Goal: Information Seeking & Learning: Learn about a topic

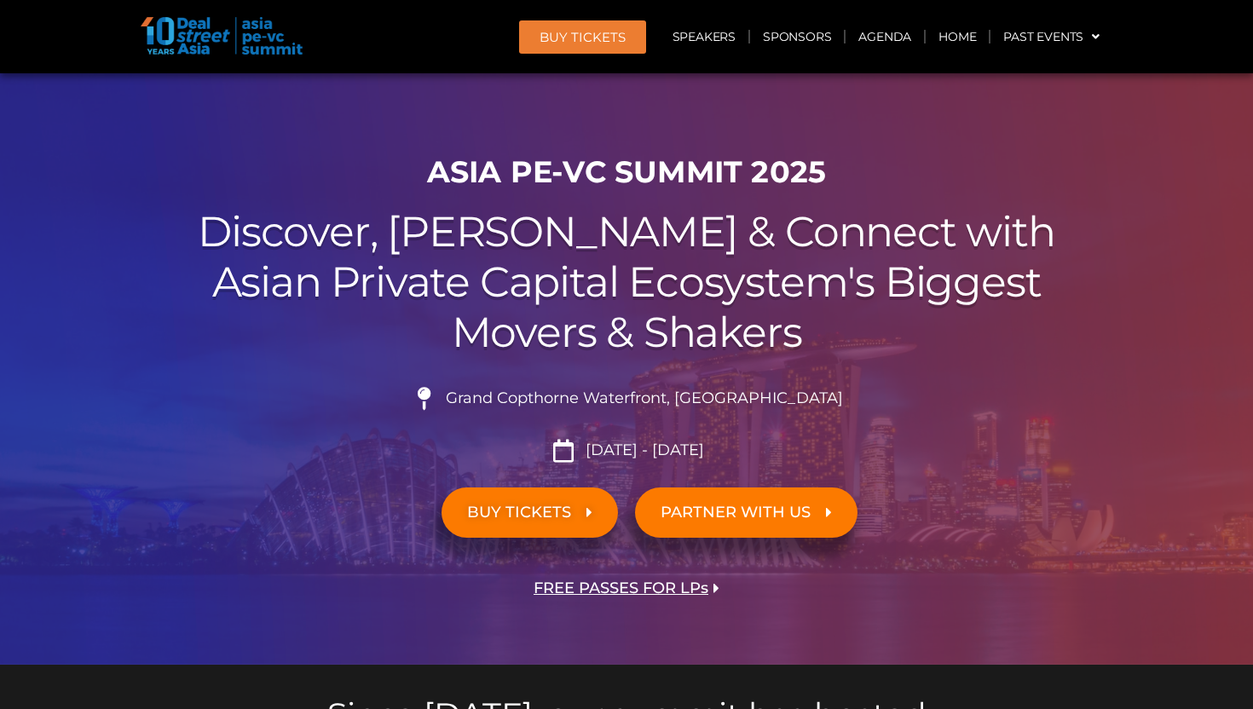
click at [571, 505] on span "BUY TICKETS" at bounding box center [519, 513] width 104 height 16
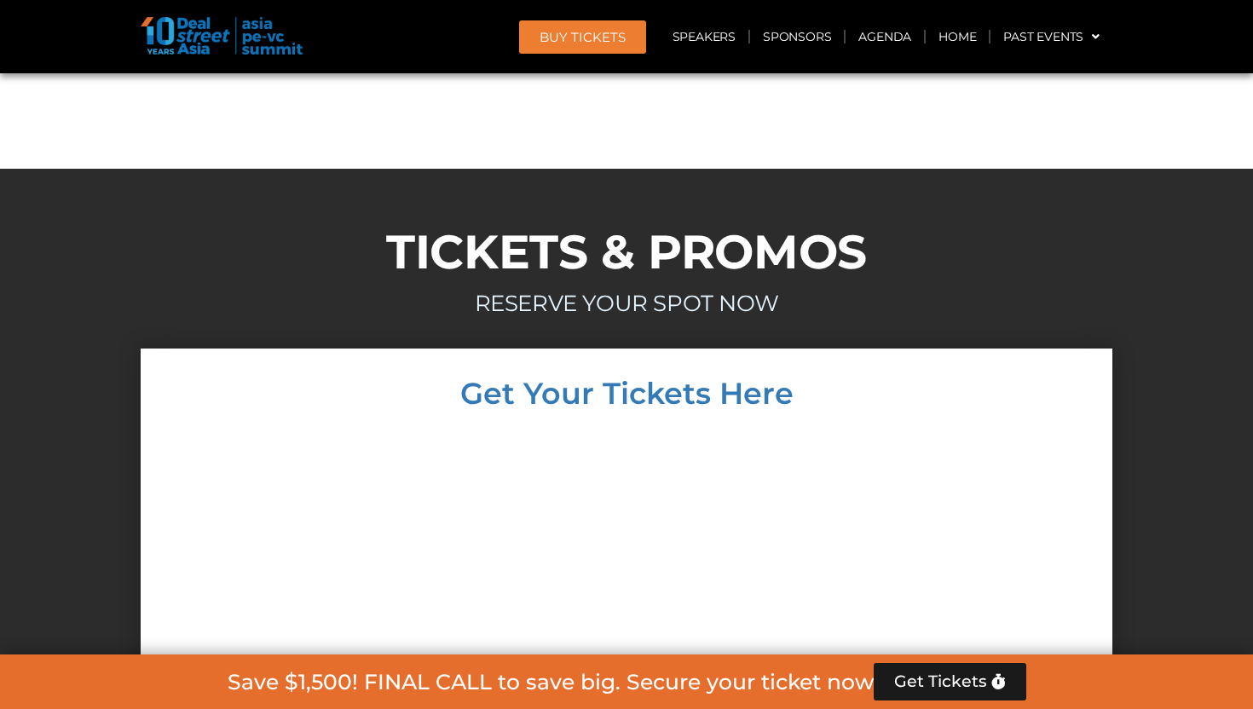
scroll to position [14949, 0]
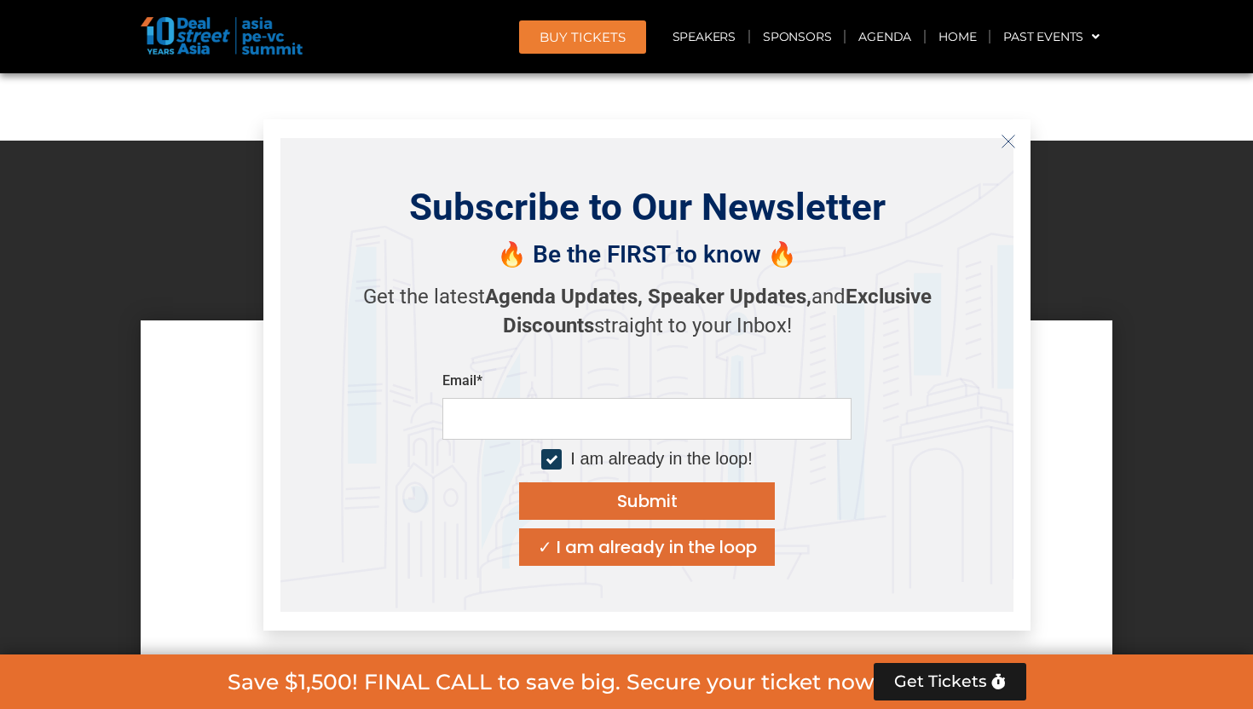
click at [1014, 137] on icon "Close" at bounding box center [1008, 141] width 15 height 15
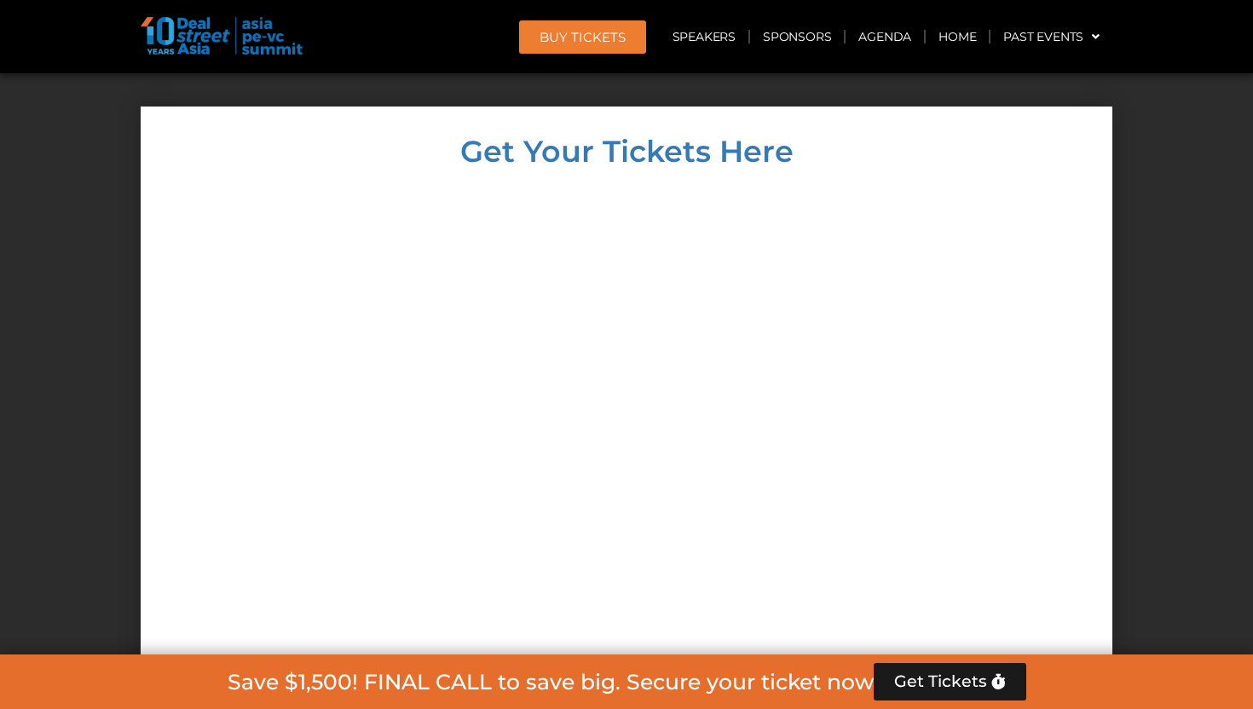
scroll to position [15166, 0]
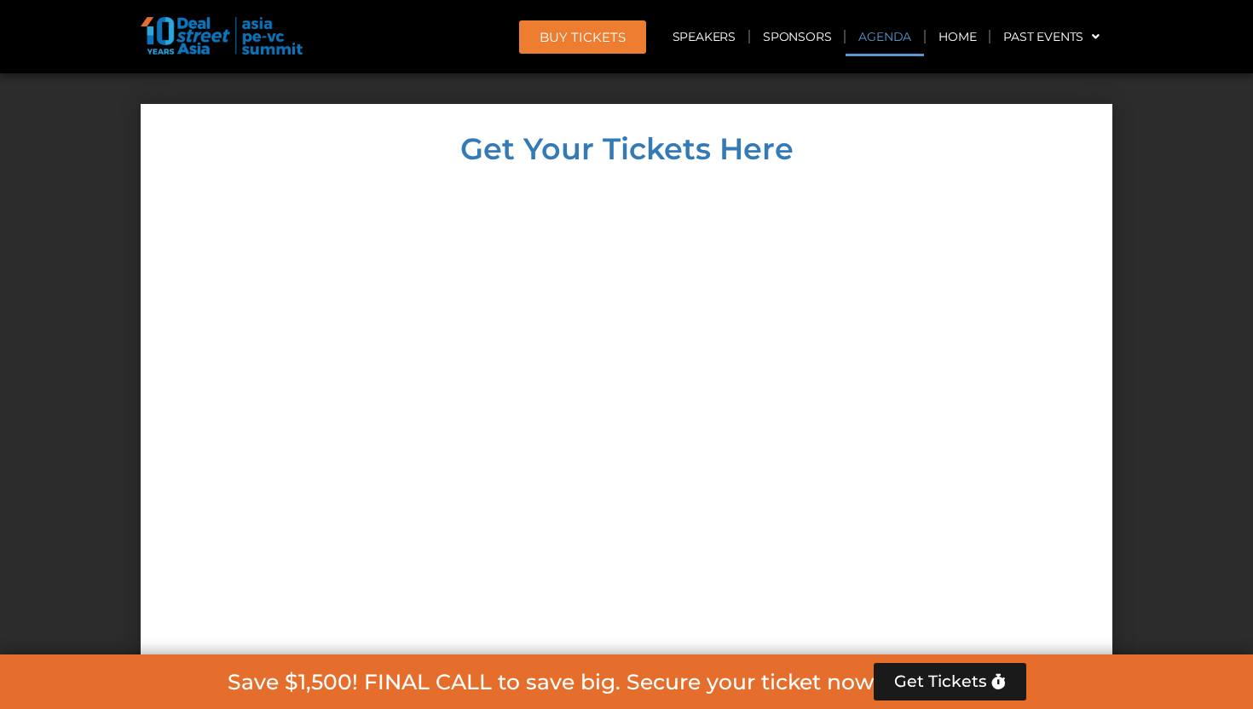
click at [877, 24] on link "Agenda" at bounding box center [885, 36] width 78 height 39
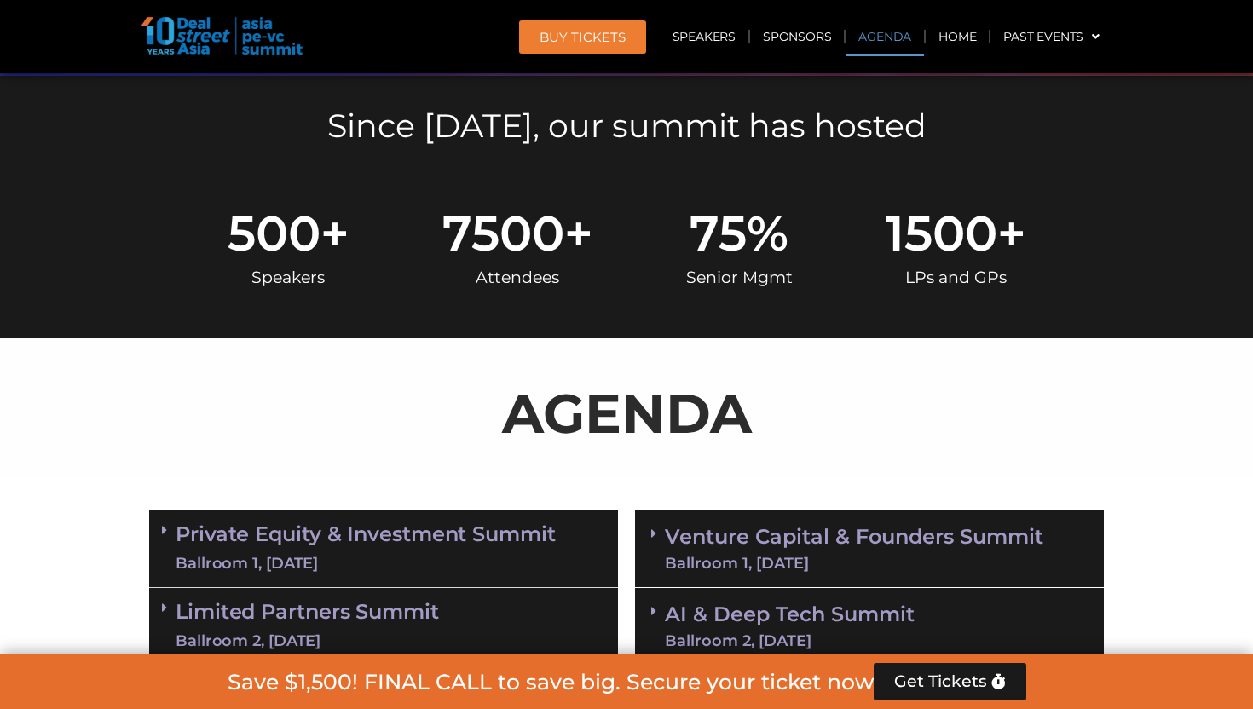
scroll to position [693, 0]
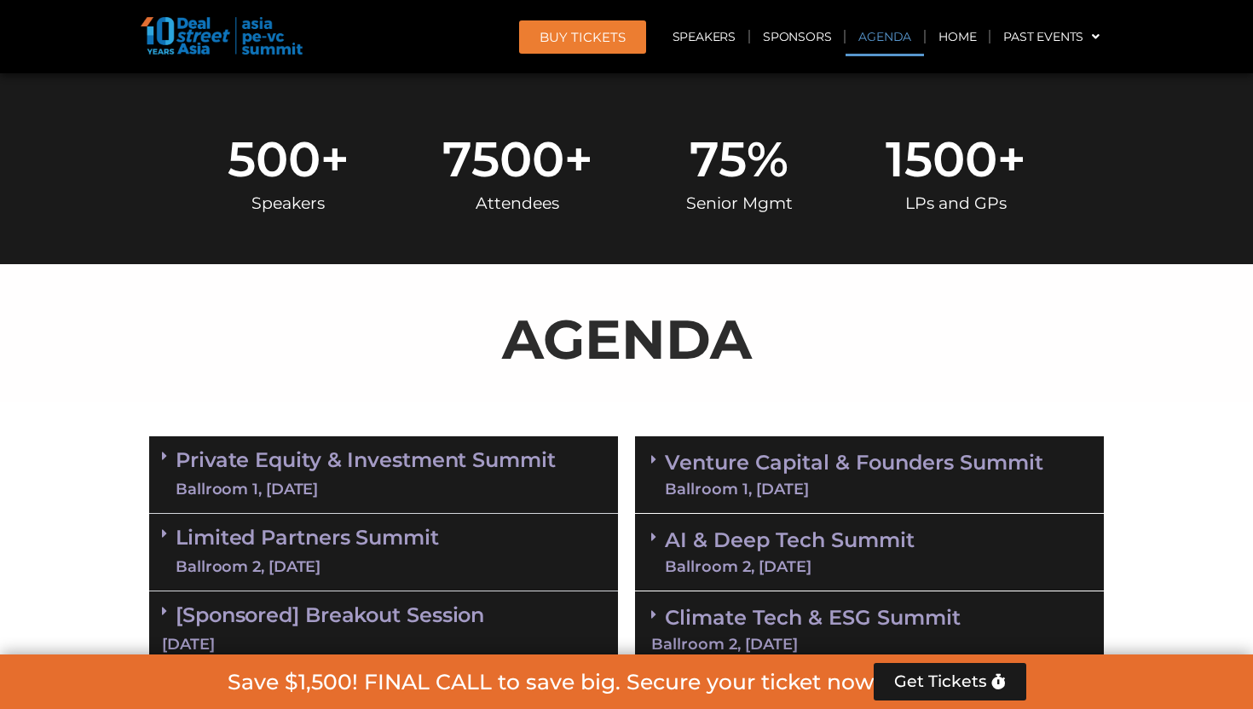
click at [842, 457] on link "Venture Capital & Founders​ Summit Ballroom 1, 11 Sept" at bounding box center [854, 475] width 379 height 44
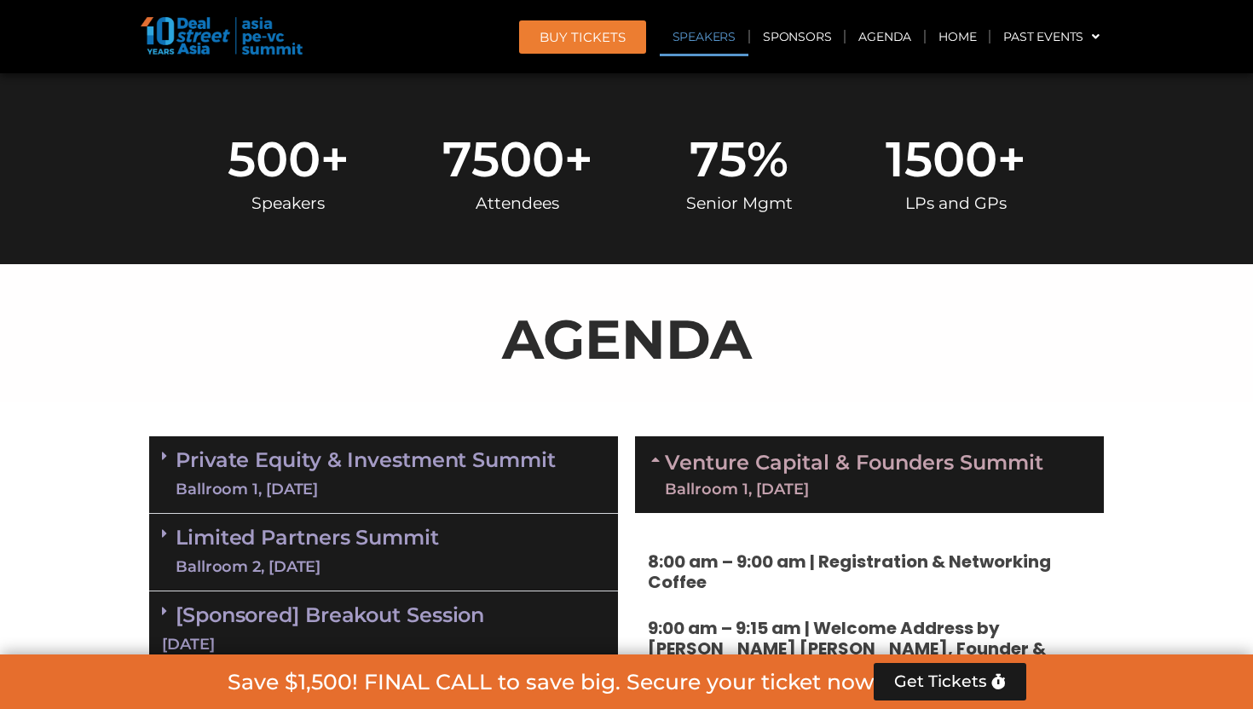
scroll to position [1707, 0]
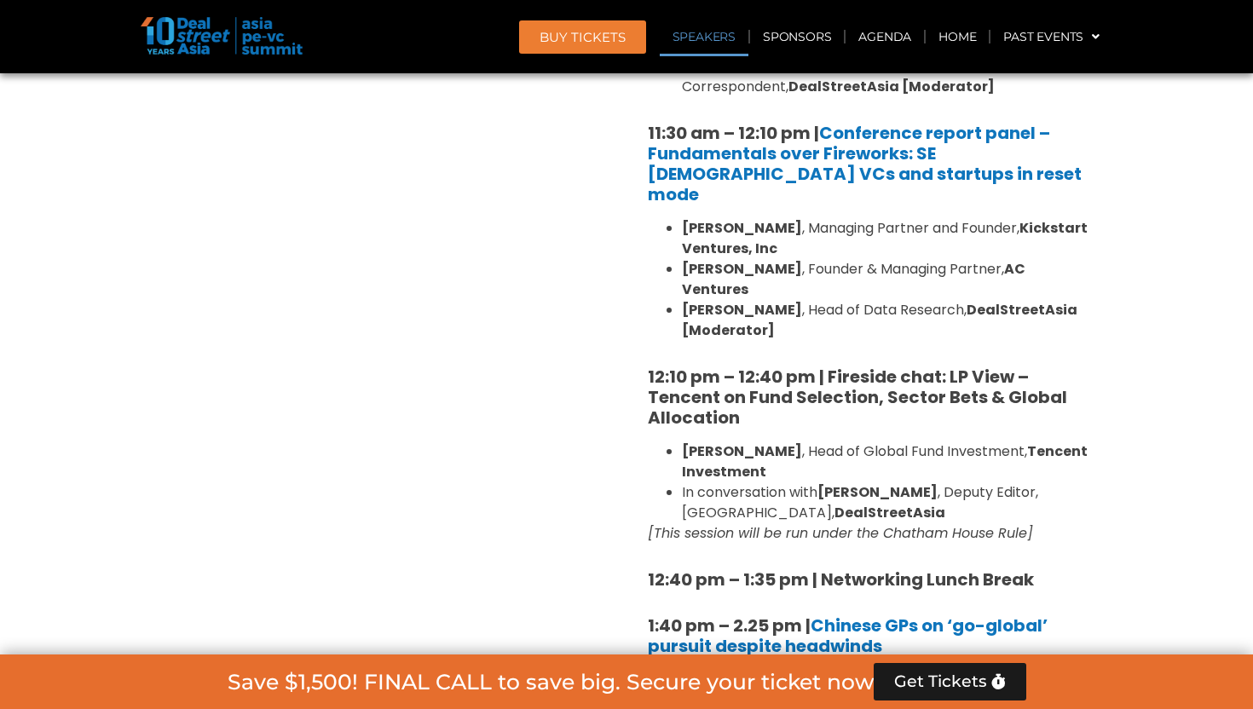
drag, startPoint x: 999, startPoint y: 488, endPoint x: 645, endPoint y: 337, distance: 385.4
click at [645, 337] on div "8:00 am – 9:00 am | Registration & Networking Coffee 9:00 am – 9:15 am | Welcom…" at bounding box center [869, 673] width 469 height 2347
copy div "12:10 pm – 12:40 pm | Fireside chat: LP View – Tencent on Fund Selection, Secto…"
click at [574, 253] on div "Private Equity & Investment Summit Ballroom 1, 10 Sept 8:00 am – 9:00 am | Regi…" at bounding box center [384, 712] width 486 height 2596
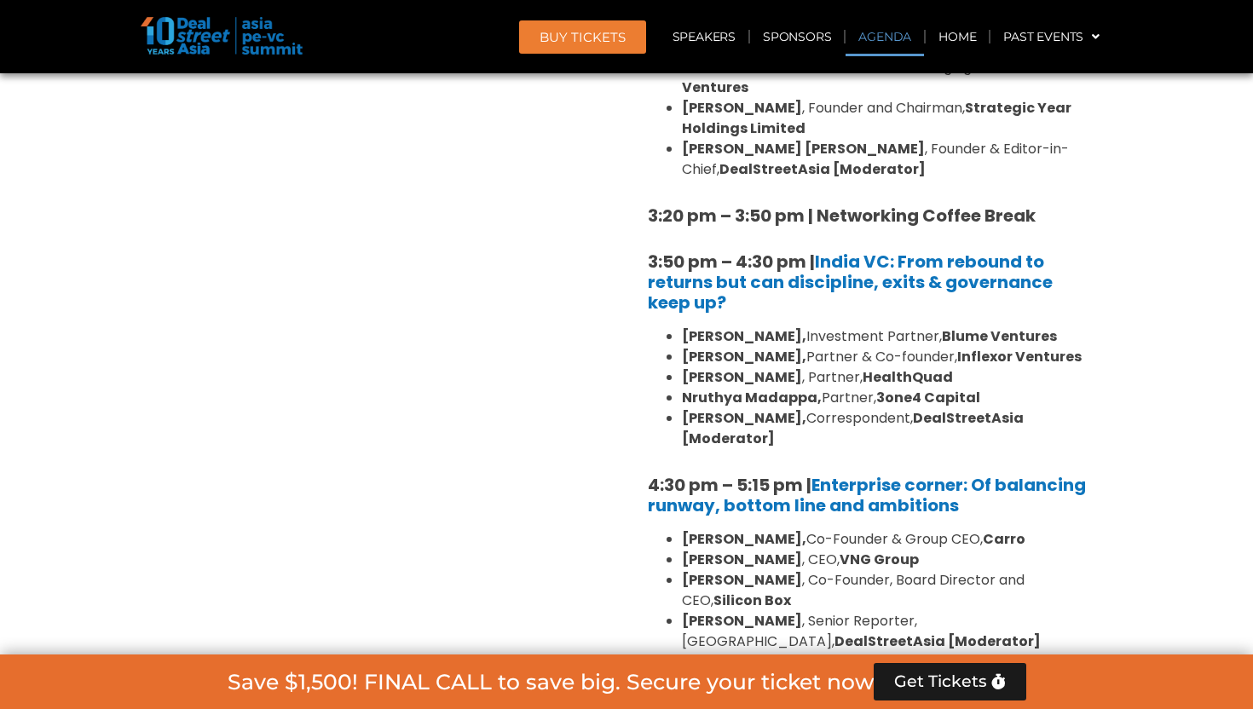
click at [902, 43] on link "Agenda" at bounding box center [885, 36] width 78 height 39
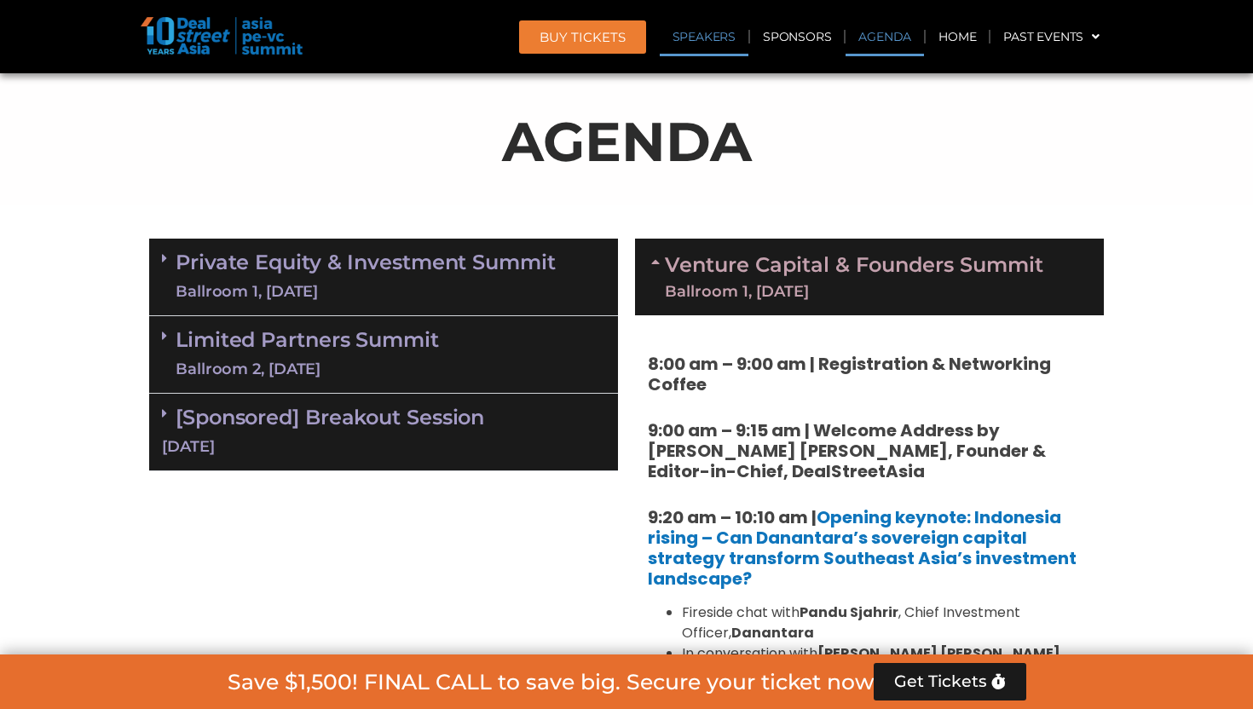
scroll to position [7336, 0]
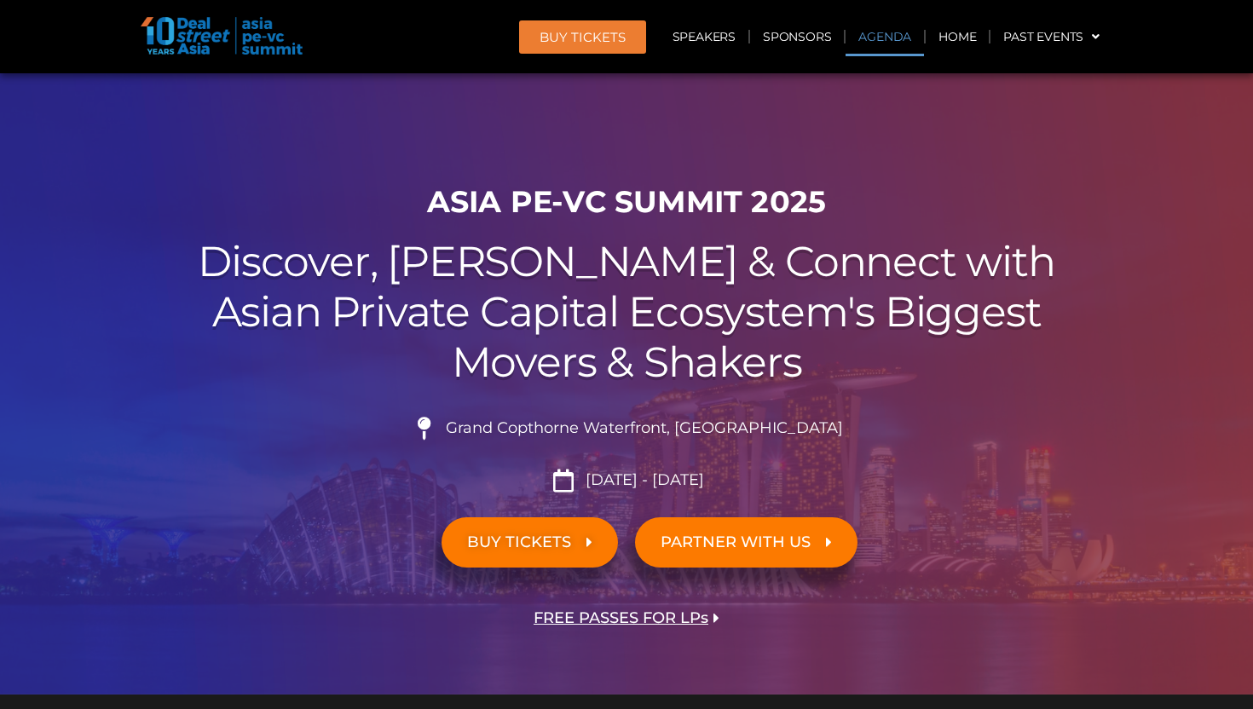
click at [865, 42] on link "Agenda" at bounding box center [885, 36] width 78 height 39
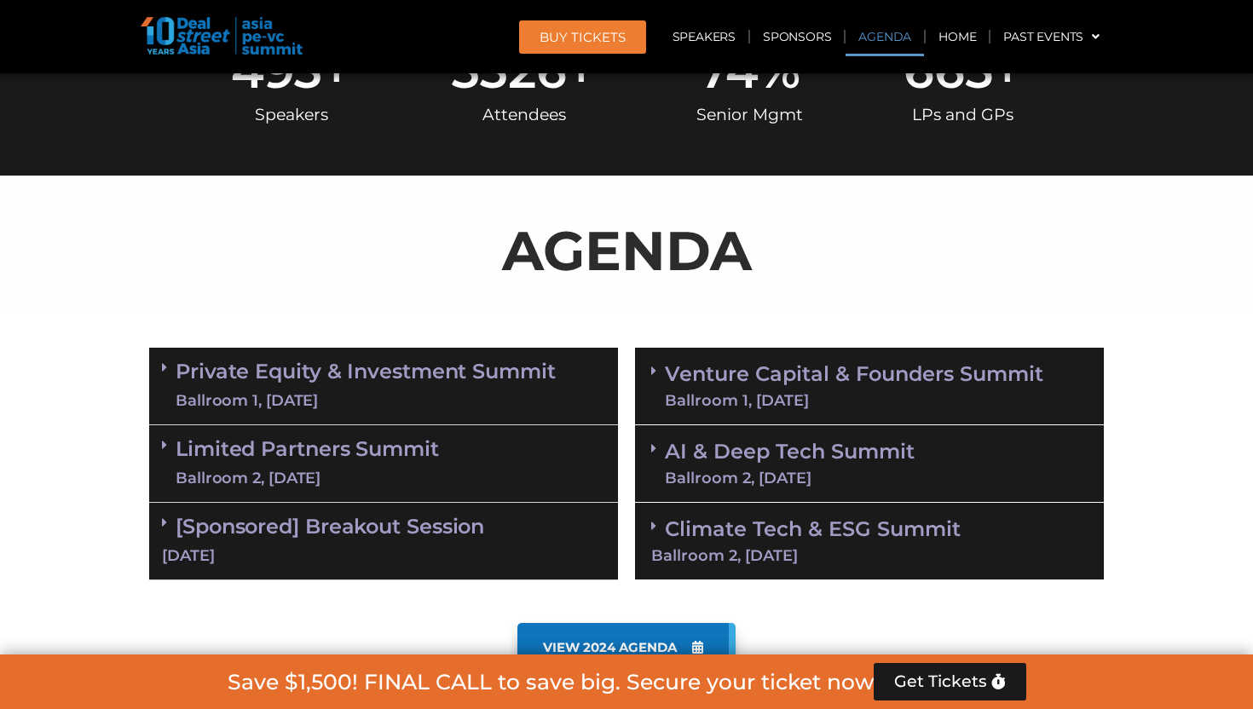
scroll to position [891, 0]
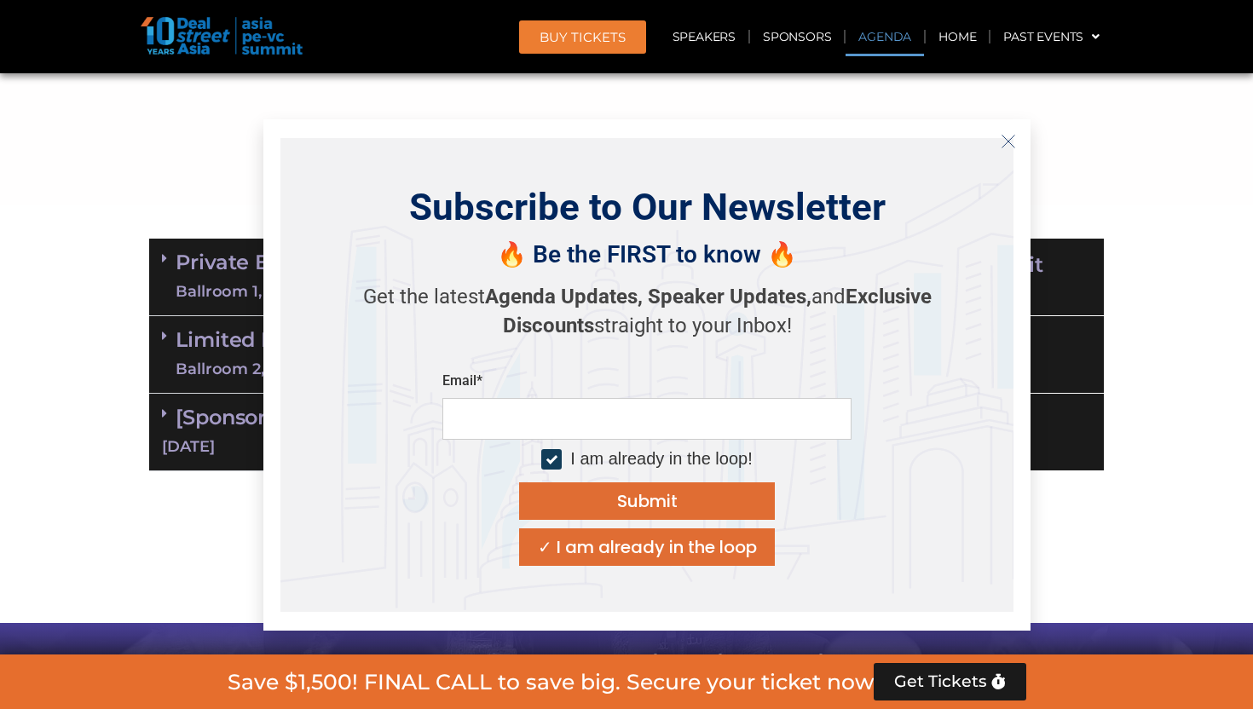
click at [1014, 146] on icon "Close" at bounding box center [1008, 141] width 15 height 15
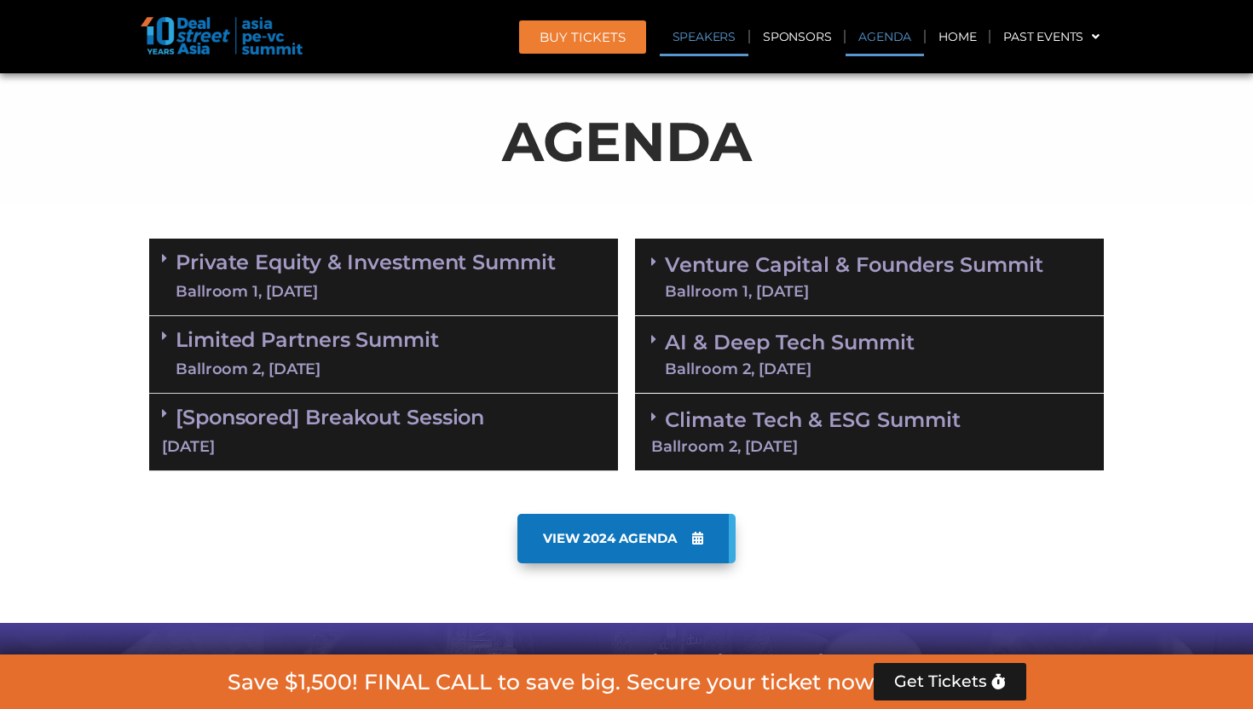
click at [720, 41] on link "Speakers" at bounding box center [704, 36] width 89 height 39
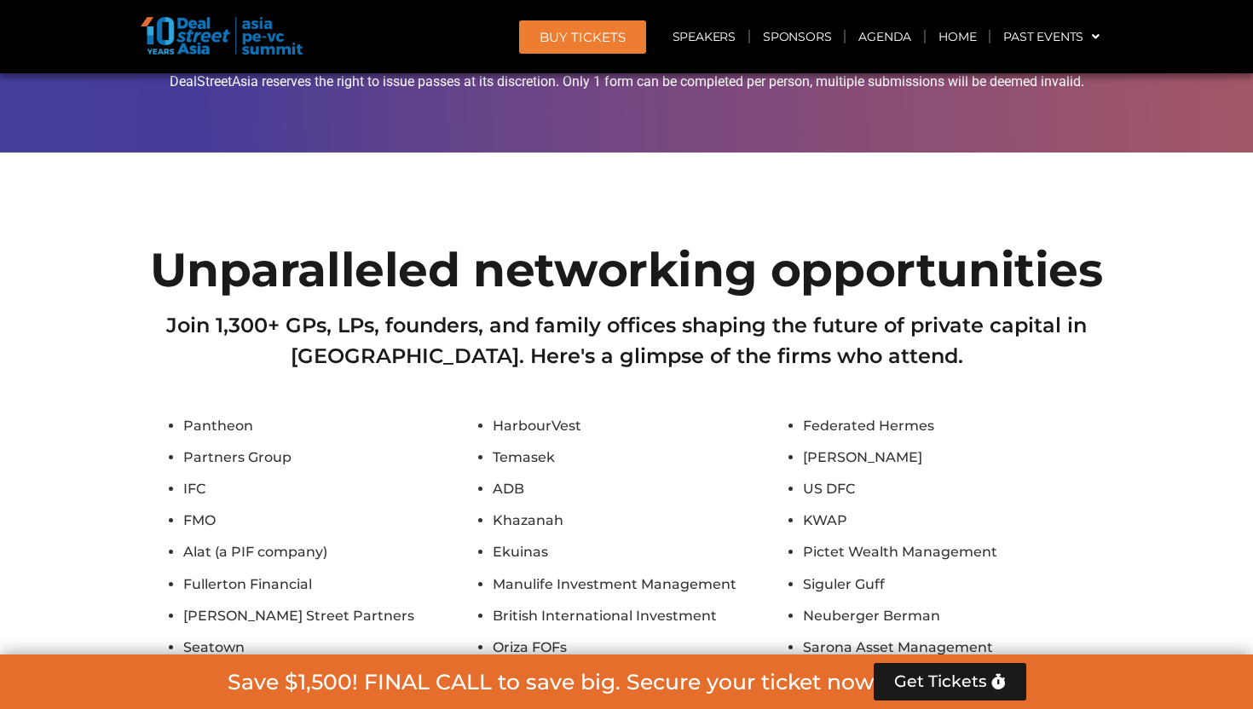
scroll to position [5092, 0]
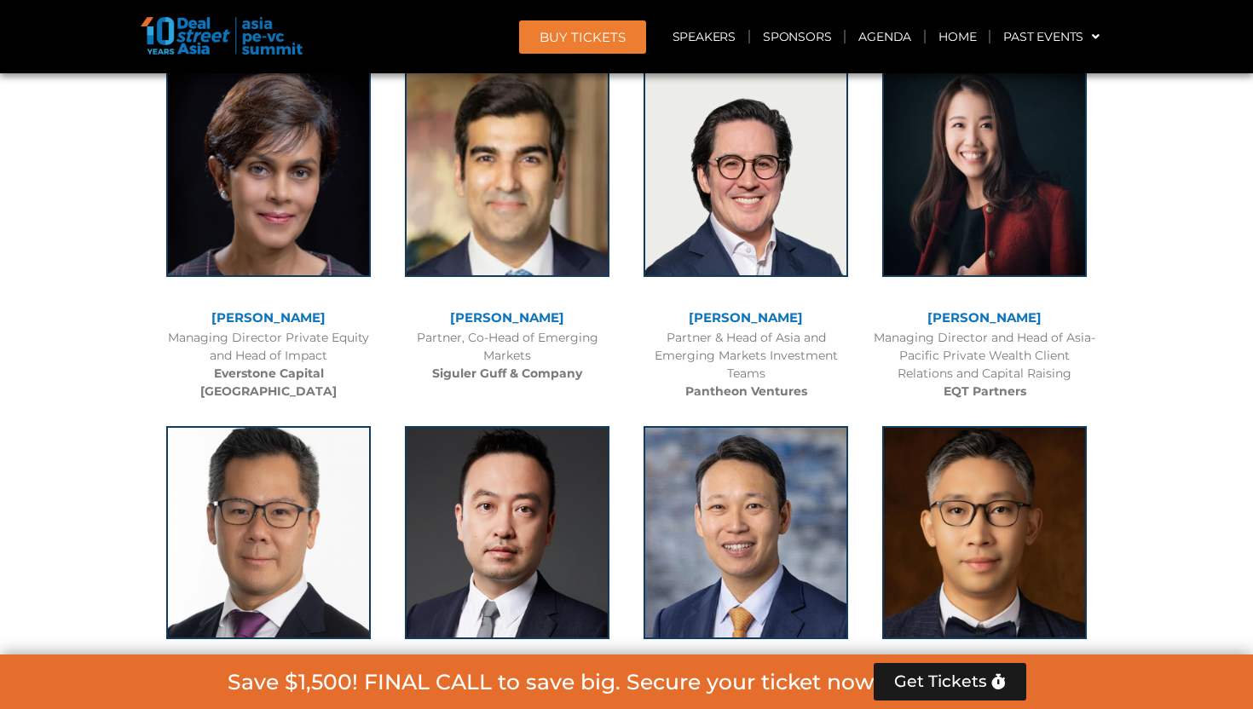
drag, startPoint x: 428, startPoint y: 293, endPoint x: 413, endPoint y: 295, distance: 15.4
click at [413, 311] on div "[PERSON_NAME]" at bounding box center [507, 318] width 222 height 14
copy link "[PERSON_NAME]"
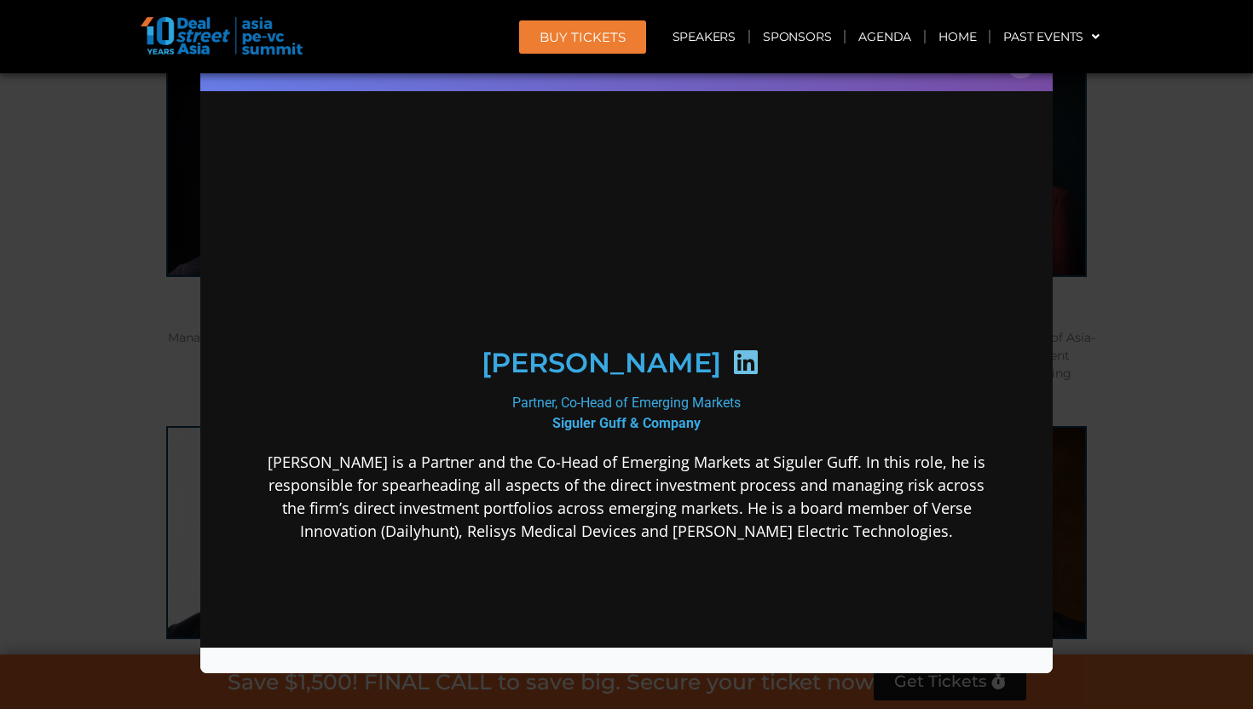
scroll to position [0, 0]
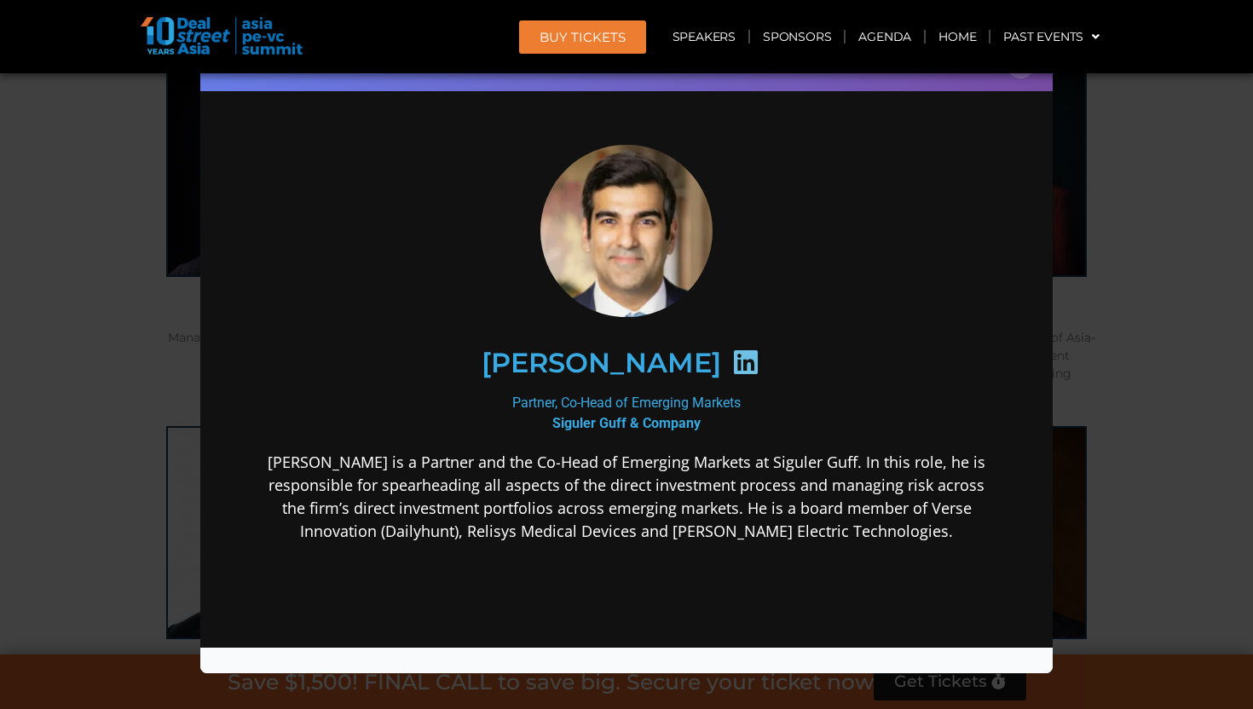
click at [1249, 246] on div "Speaker Profile ×" at bounding box center [626, 354] width 1253 height 709
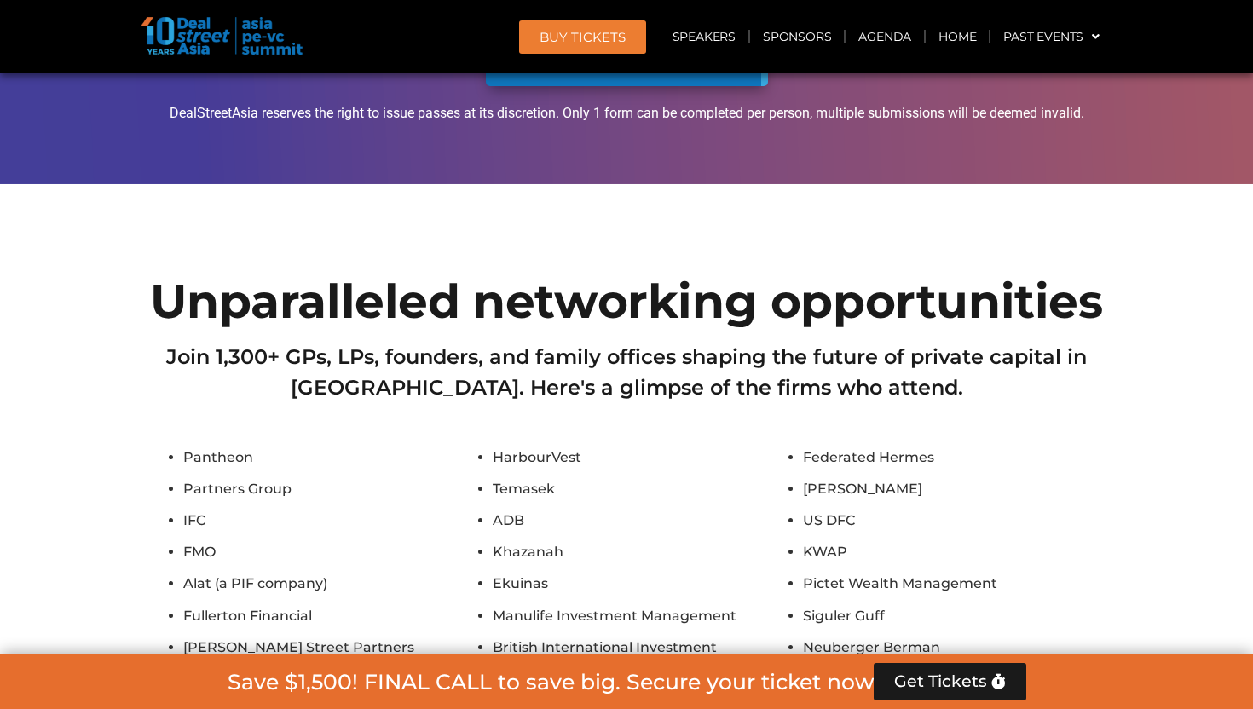
scroll to position [8505, 0]
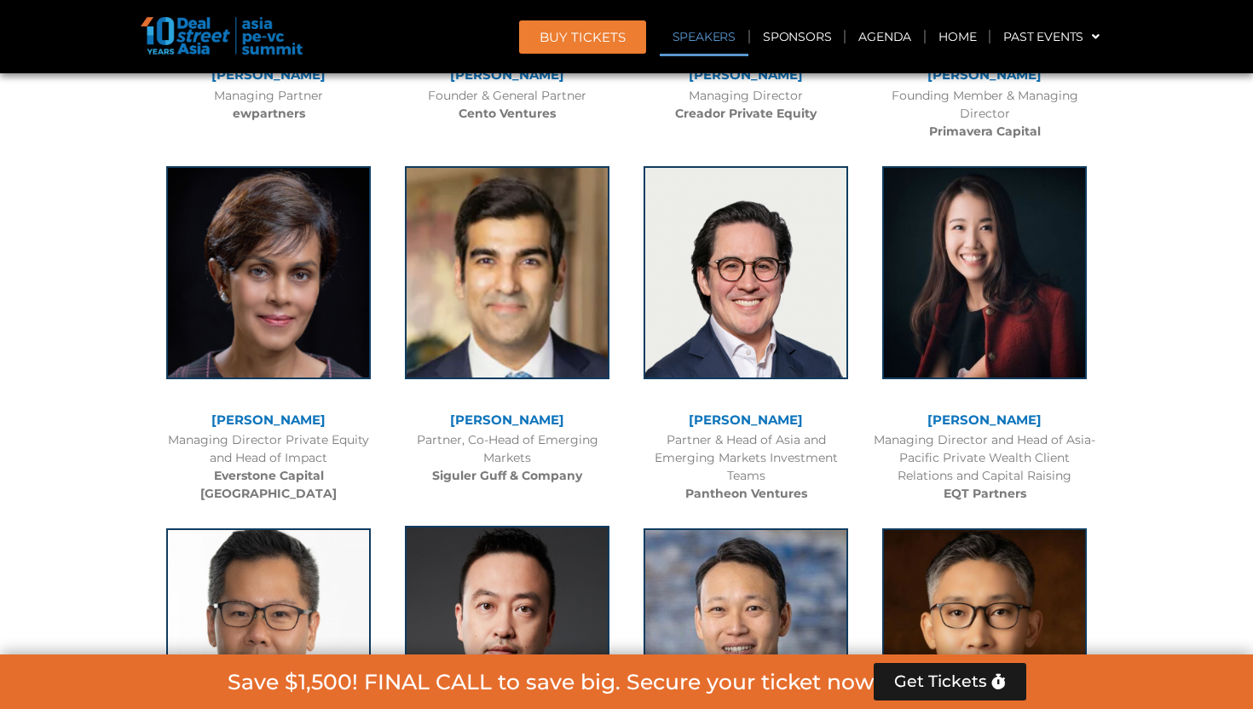
scroll to position [10749, 0]
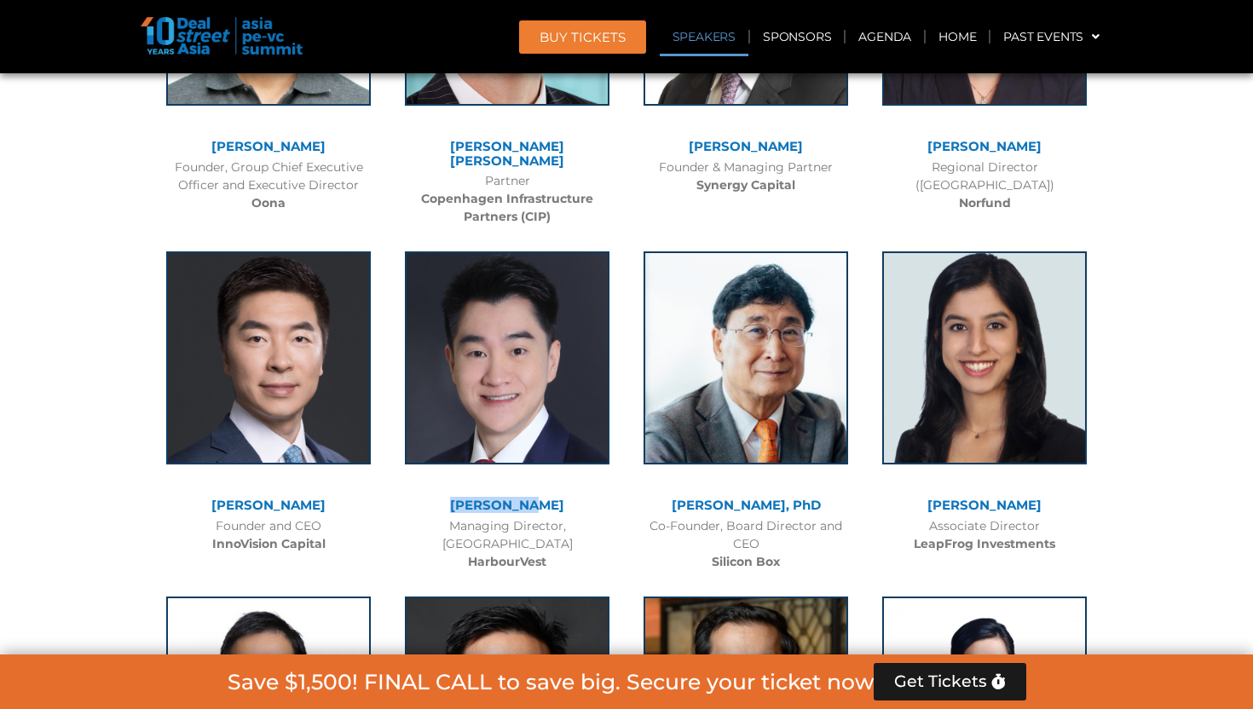
drag, startPoint x: 552, startPoint y: 315, endPoint x: 465, endPoint y: 315, distance: 87.8
click at [465, 499] on div "[PERSON_NAME]" at bounding box center [507, 506] width 222 height 14
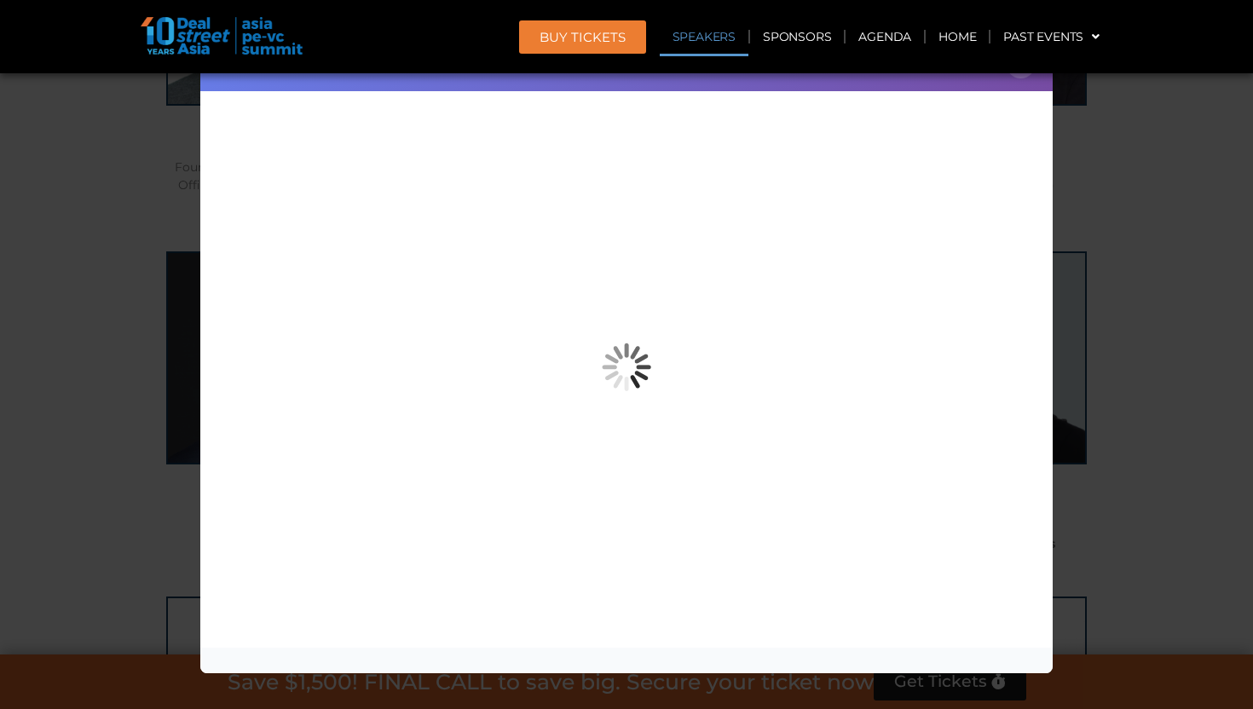
copy link "[PERSON_NAME]"
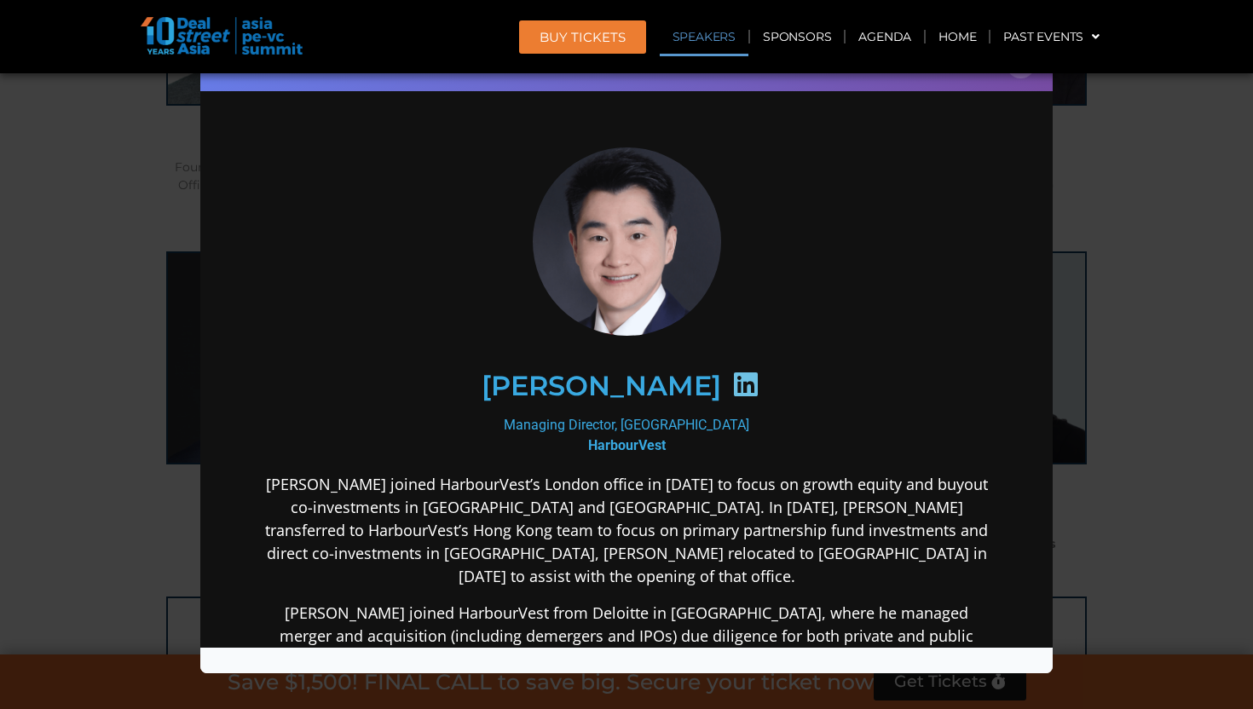
scroll to position [0, 0]
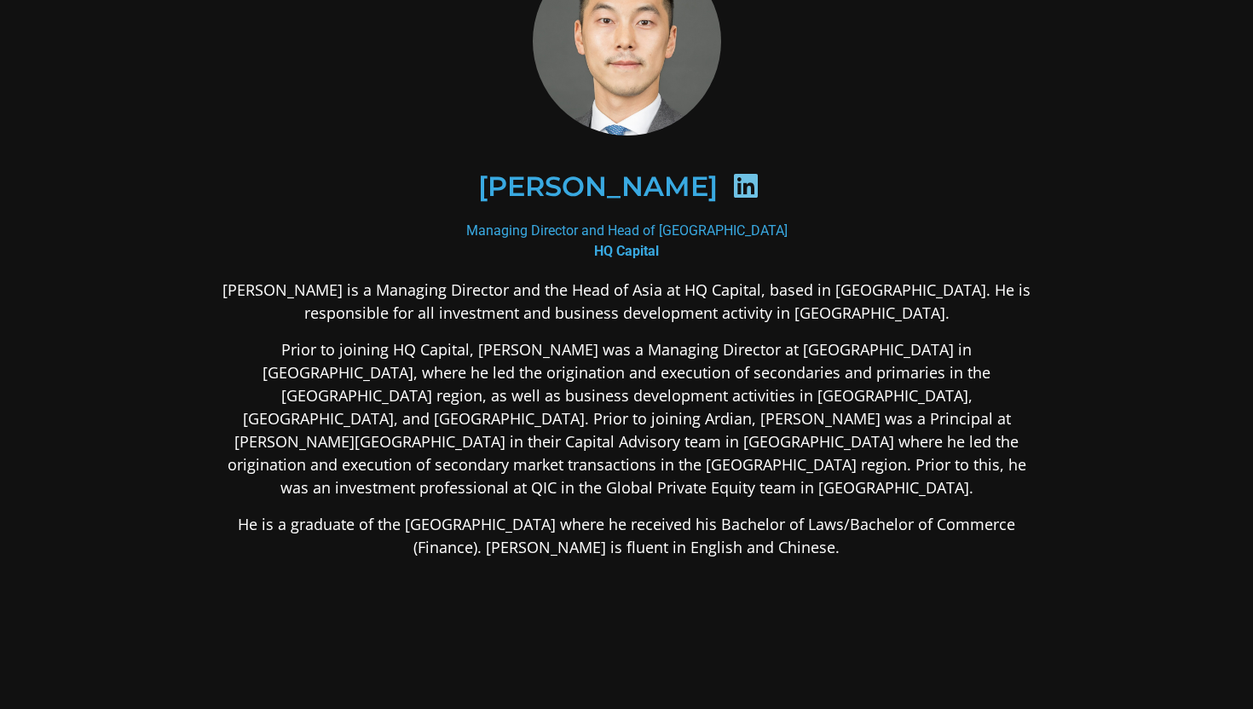
scroll to position [119, 0]
